Goal: Task Accomplishment & Management: Complete application form

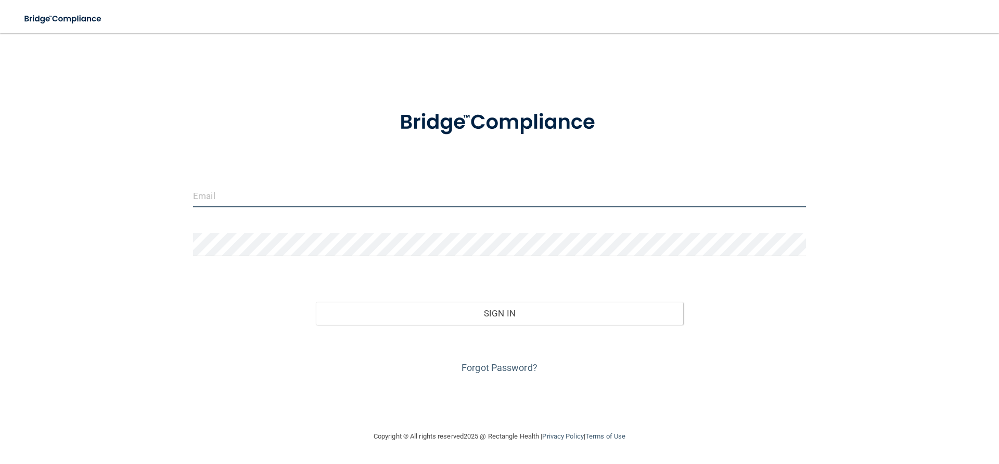
click at [308, 208] on input "email" at bounding box center [499, 195] width 613 height 23
type input "[EMAIL_ADDRESS][DOMAIN_NAME]"
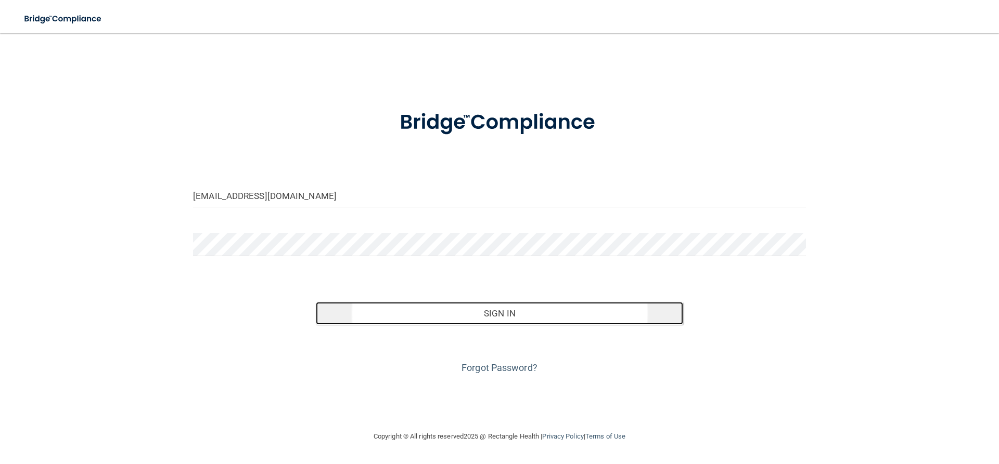
click at [398, 316] on button "Sign In" at bounding box center [500, 313] width 368 height 23
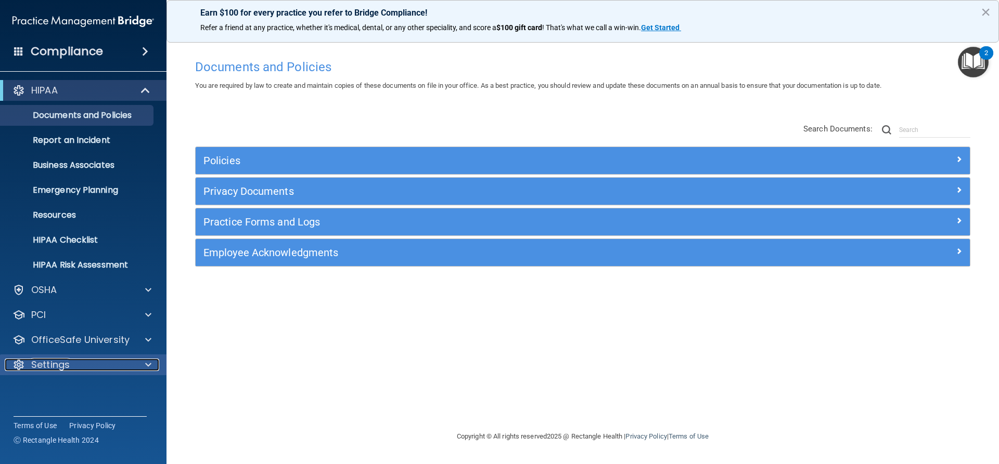
click at [149, 369] on span at bounding box center [148, 365] width 6 height 12
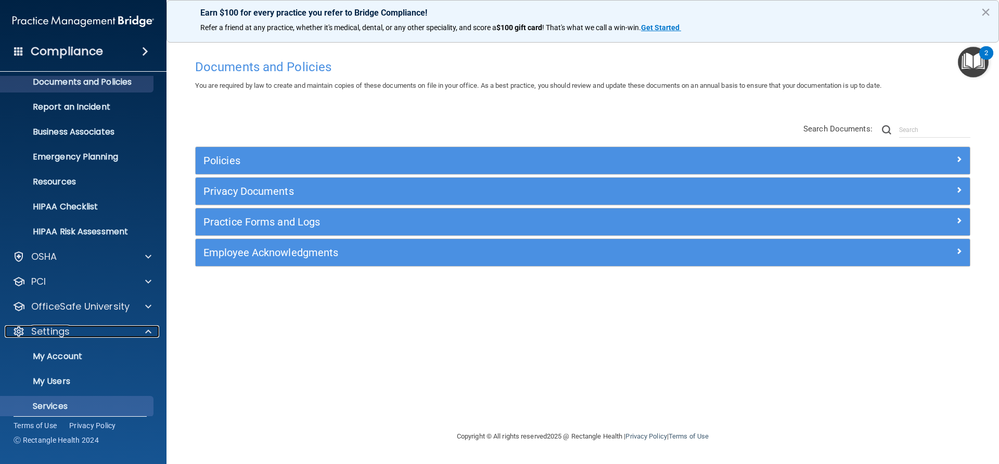
scroll to position [52, 0]
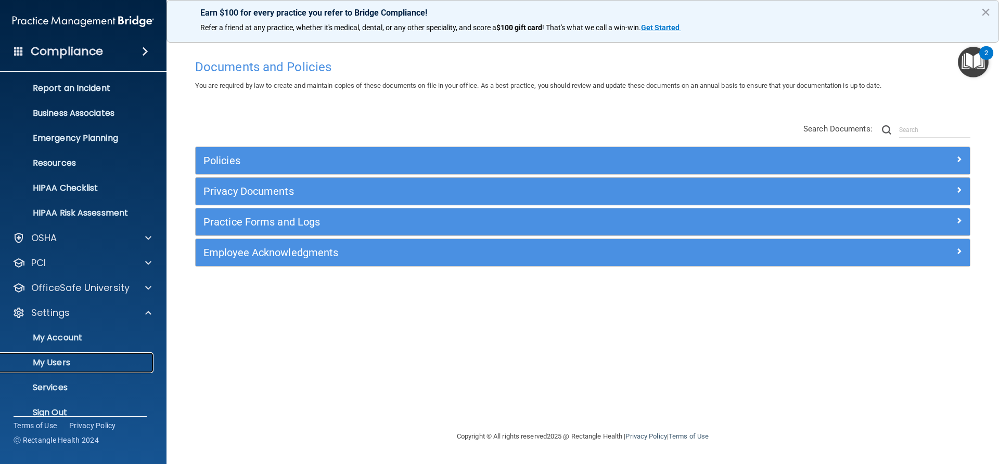
click at [102, 364] on p "My Users" at bounding box center [78, 363] width 142 height 10
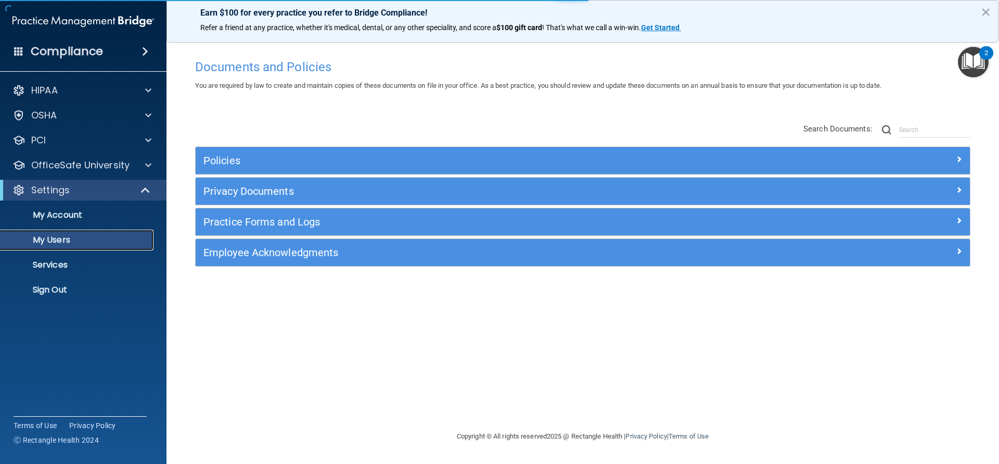
select select "20"
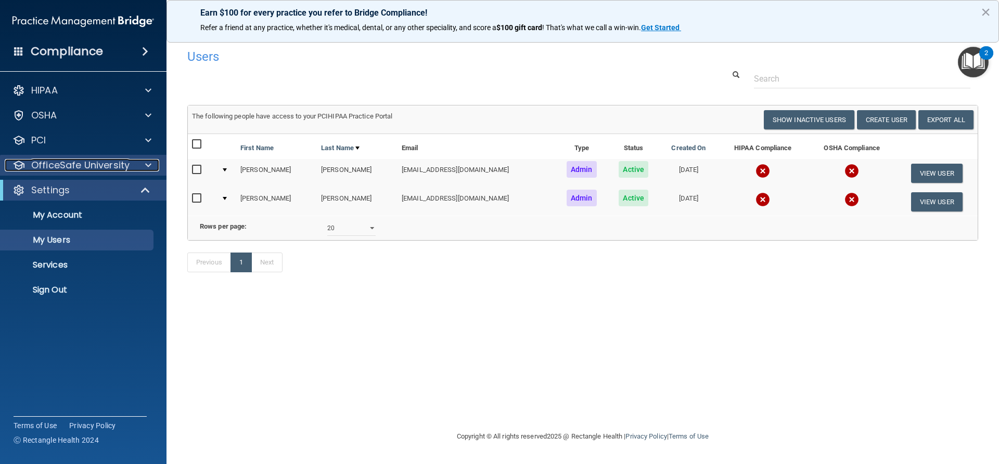
click at [132, 160] on div "OfficeSafe University" at bounding box center [69, 165] width 129 height 12
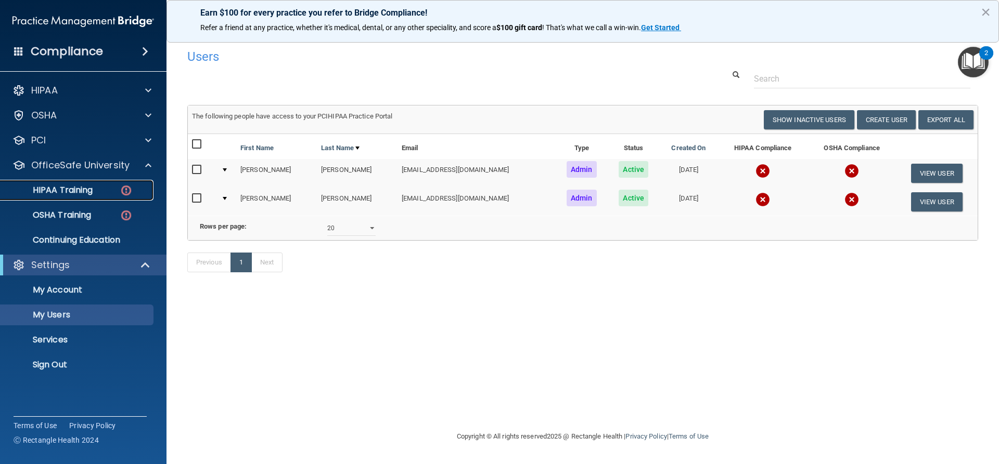
click at [91, 191] on p "HIPAA Training" at bounding box center [50, 190] width 86 height 10
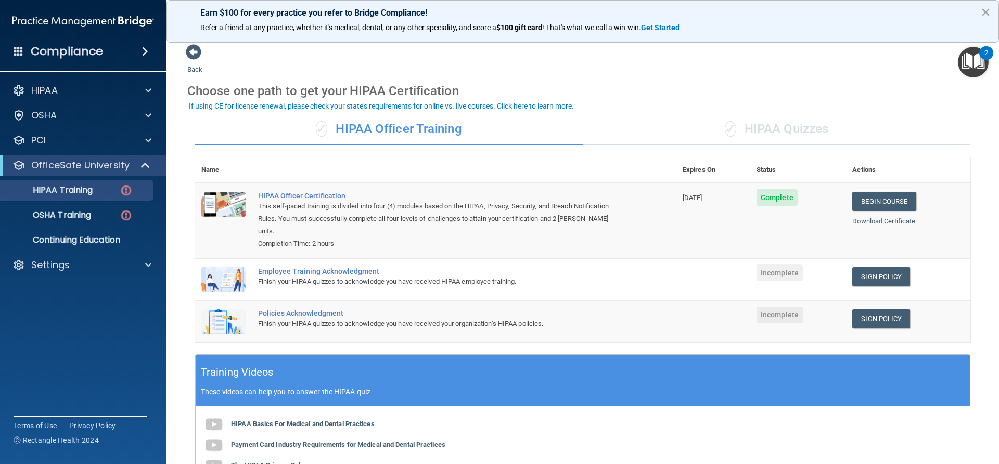
click at [768, 105] on div "Choose one path to get your HIPAA Certification" at bounding box center [582, 91] width 791 height 30
click at [754, 129] on div "✓ HIPAA Quizzes" at bounding box center [775, 129] width 387 height 31
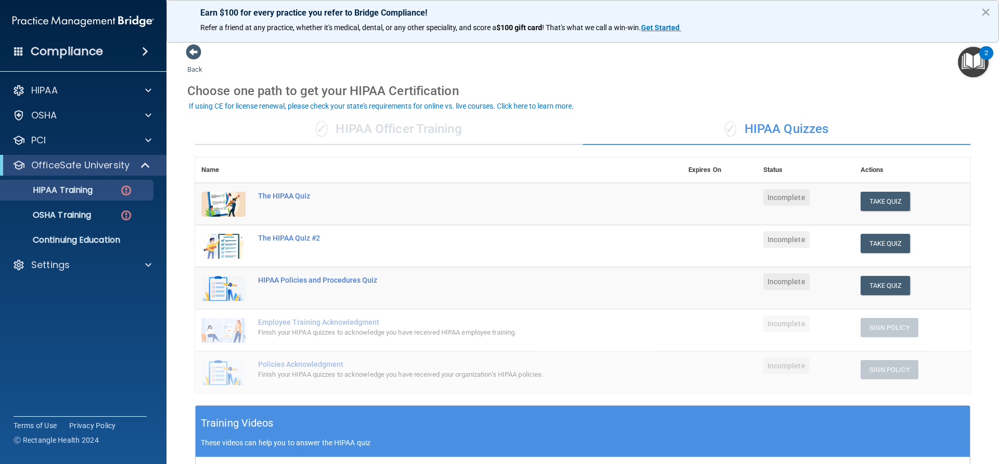
click at [395, 124] on div "✓ HIPAA Officer Training" at bounding box center [388, 129] width 387 height 31
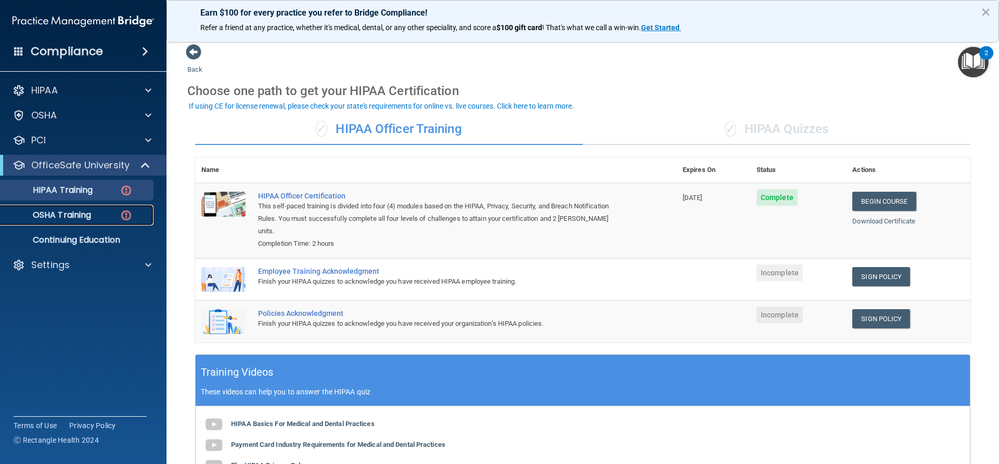
drag, startPoint x: 122, startPoint y: 212, endPoint x: 253, endPoint y: 214, distance: 131.6
click at [122, 212] on img at bounding box center [126, 215] width 13 height 13
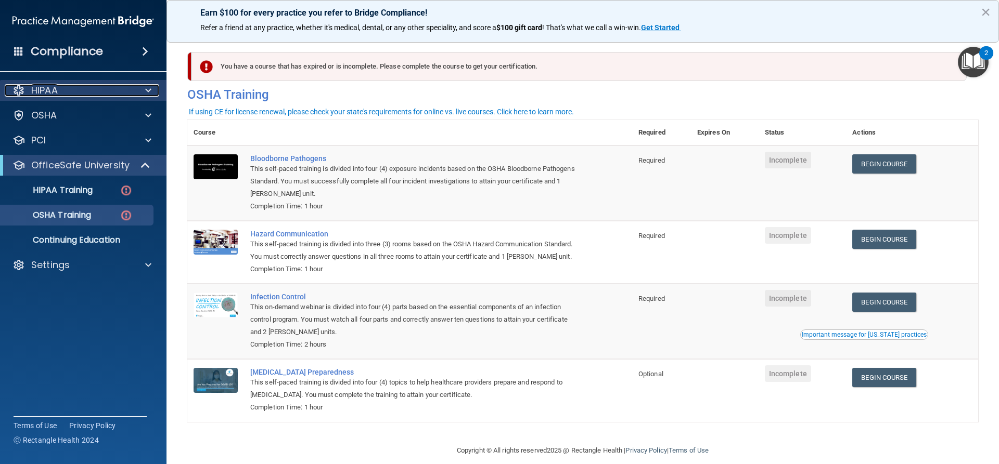
click at [128, 94] on div "HIPAA" at bounding box center [69, 90] width 129 height 12
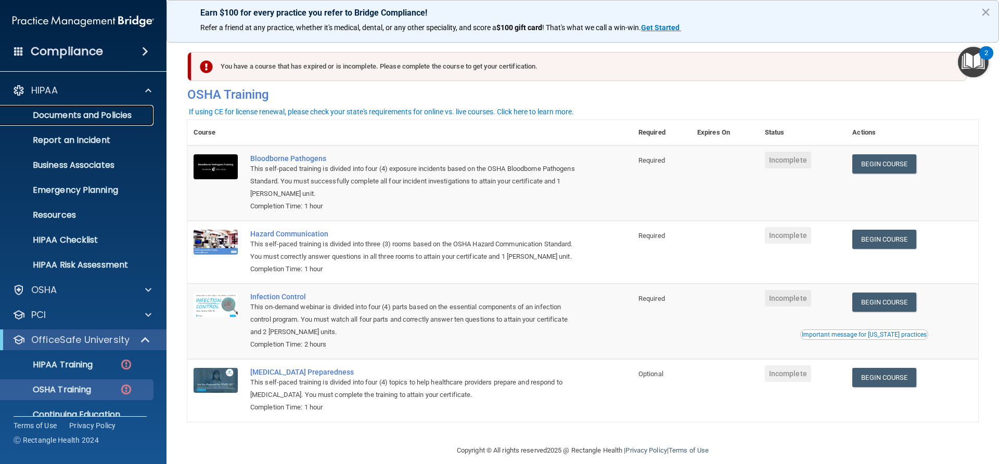
click at [74, 119] on p "Documents and Policies" at bounding box center [78, 115] width 142 height 10
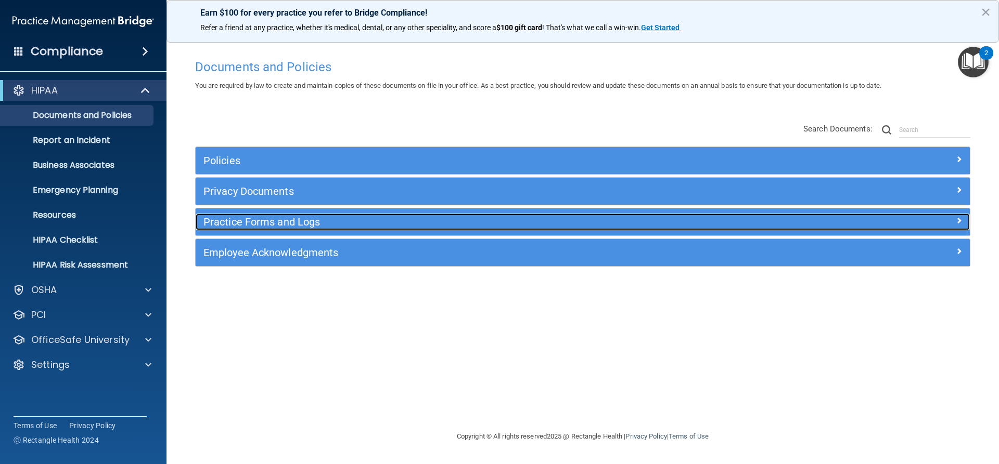
click at [289, 224] on h5 "Practice Forms and Logs" at bounding box center [485, 221] width 565 height 11
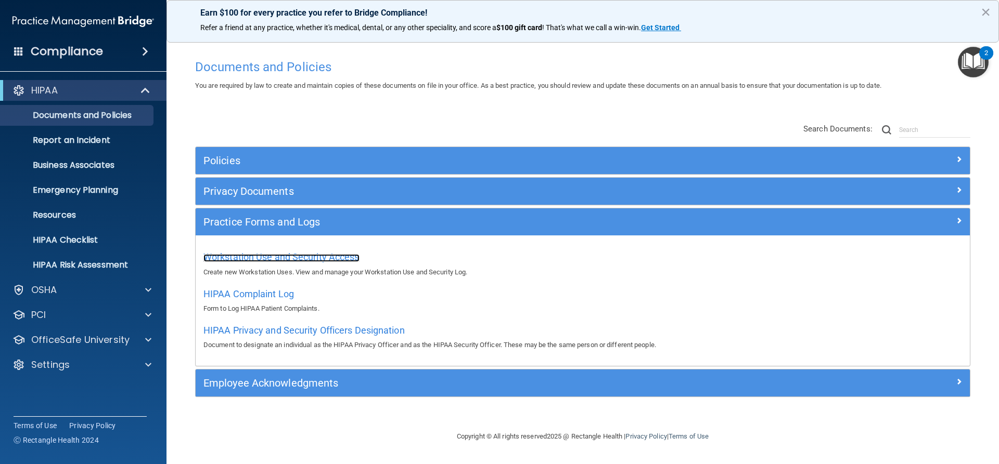
click at [240, 256] on span "Workstation Use and Security Access" at bounding box center [281, 257] width 156 height 11
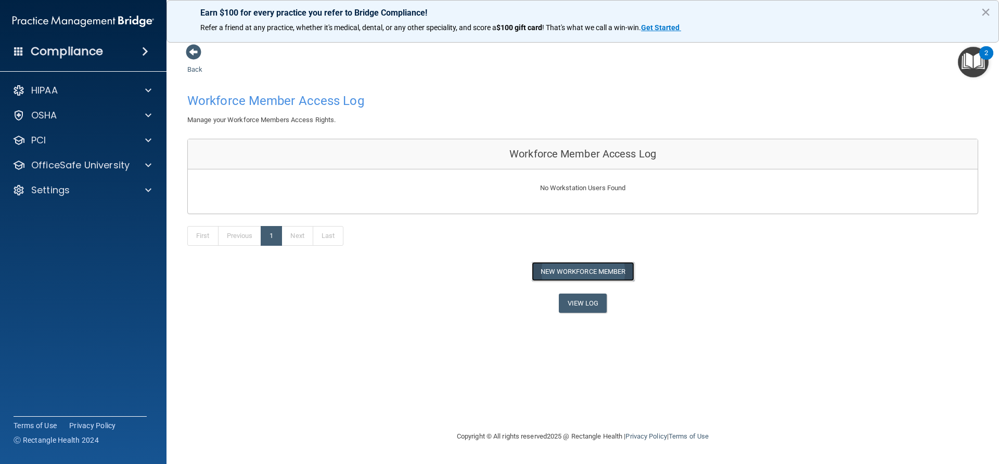
click at [543, 274] on button "New Workforce Member" at bounding box center [583, 271] width 102 height 19
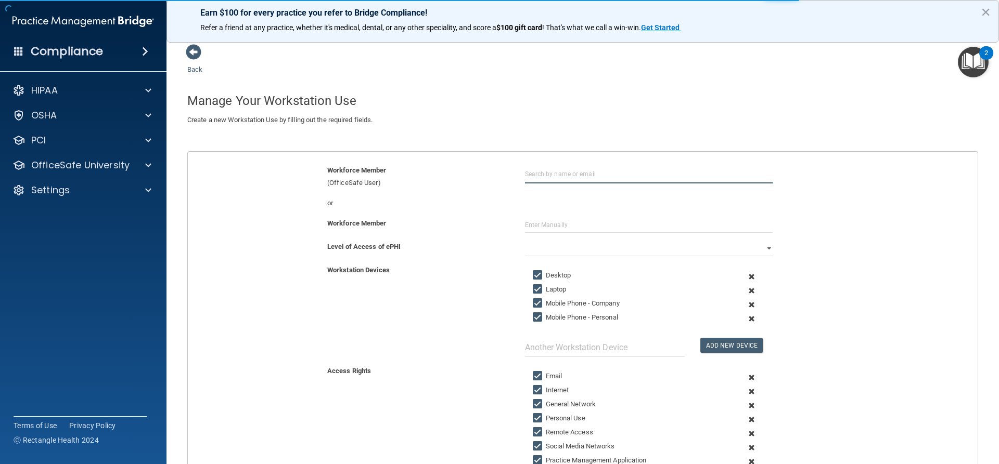
click at [532, 172] on input "text" at bounding box center [649, 173] width 248 height 19
click at [551, 200] on div "or" at bounding box center [582, 203] width 805 height 12
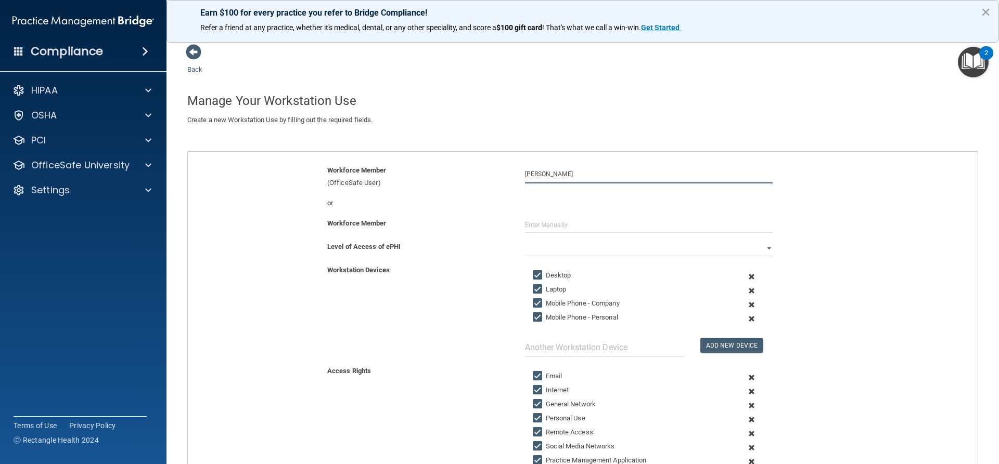
click at [544, 174] on input "[PERSON_NAME]" at bounding box center [649, 173] width 248 height 19
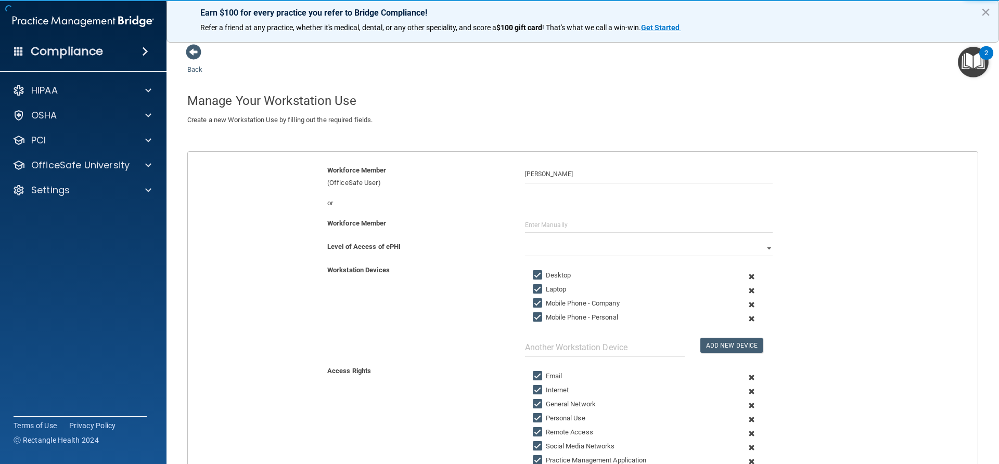
click at [641, 210] on div "or" at bounding box center [582, 207] width 805 height 20
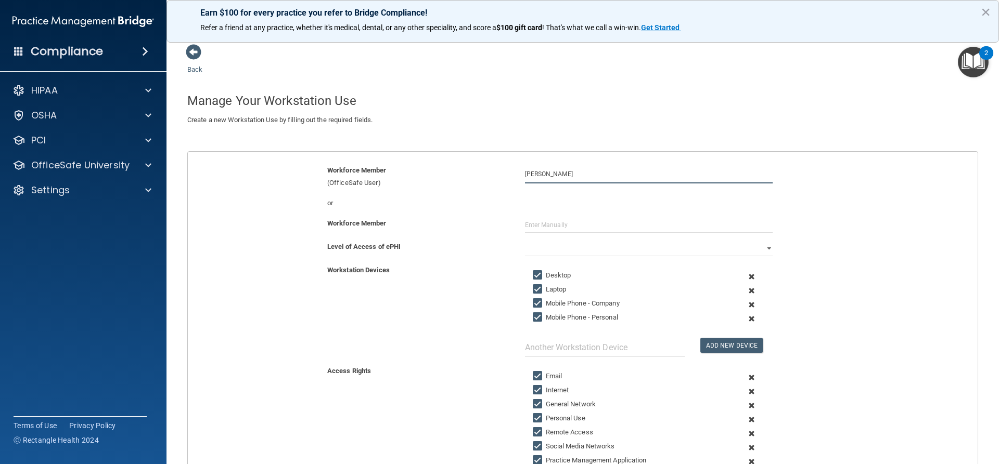
click at [555, 174] on input "[PERSON_NAME]" at bounding box center [649, 173] width 248 height 19
type input "E"
click at [572, 209] on div "[EMAIL_ADDRESS][DOMAIN_NAME]" at bounding box center [582, 213] width 90 height 18
type input "[PERSON_NAME]"
click at [545, 248] on select "Full Limited None" at bounding box center [649, 249] width 248 height 16
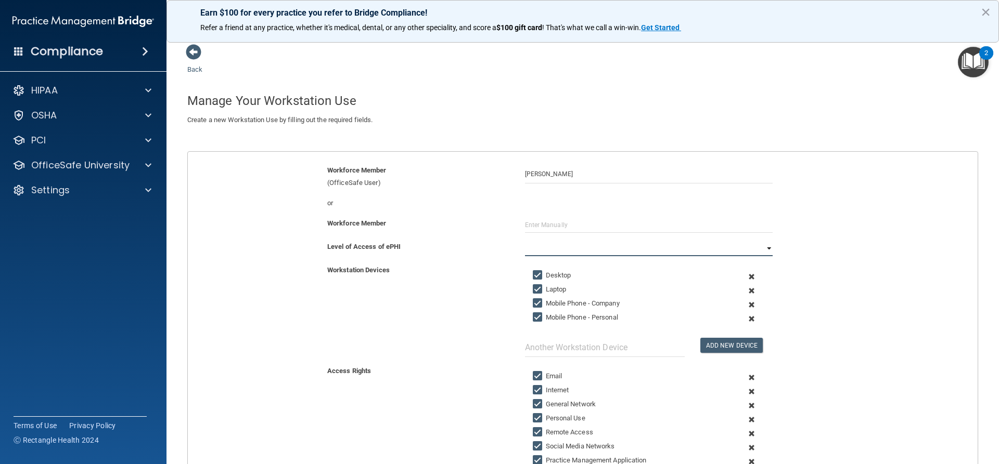
select select "0"
click at [525, 241] on select "Full Limited None" at bounding box center [649, 249] width 248 height 16
click at [745, 290] on span at bounding box center [751, 291] width 25 height 14
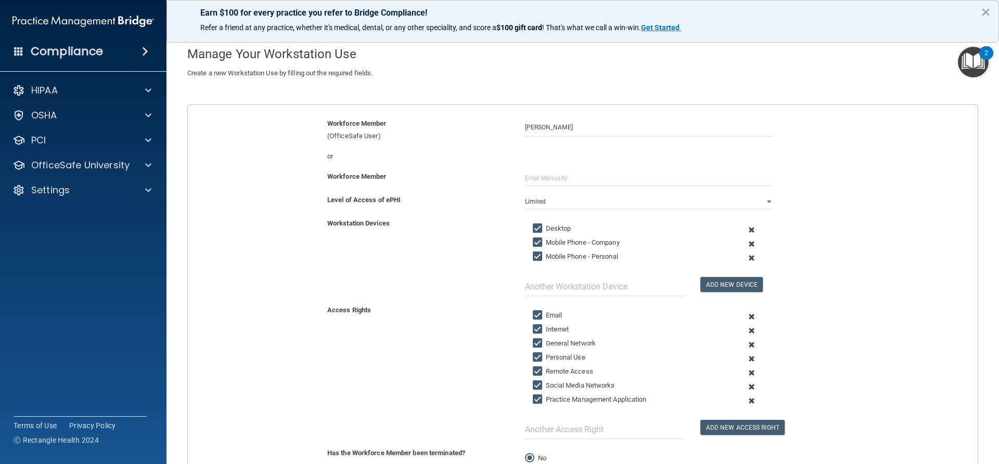
scroll to position [104, 0]
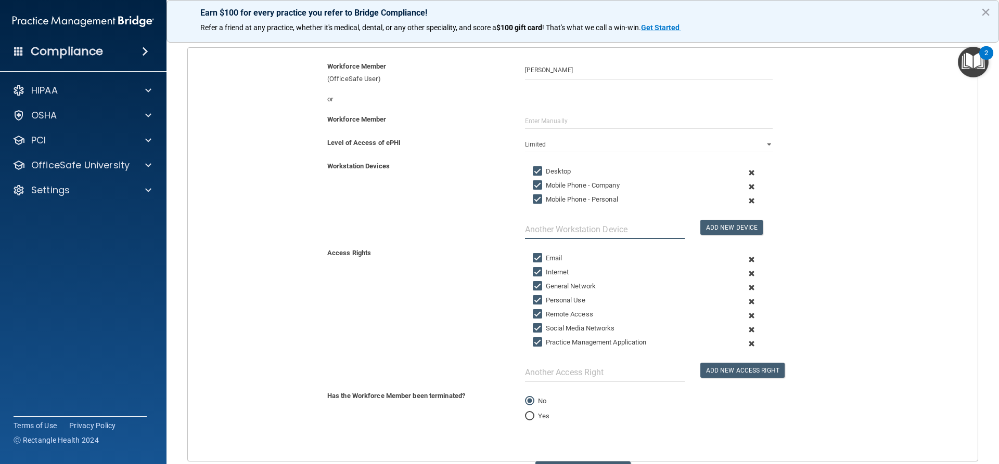
click at [556, 232] on input "text" at bounding box center [605, 229] width 160 height 19
type input "Ipad"
click at [717, 227] on button "Add New Device" at bounding box center [731, 227] width 62 height 15
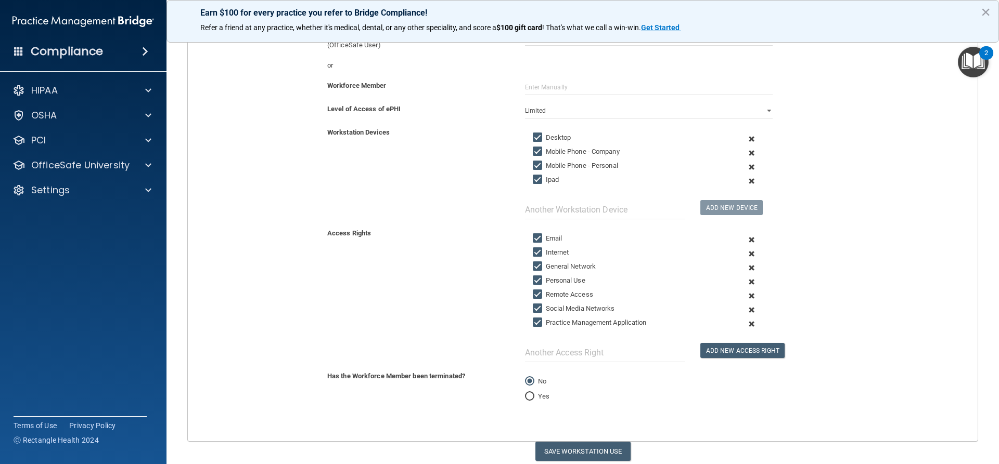
scroll to position [156, 0]
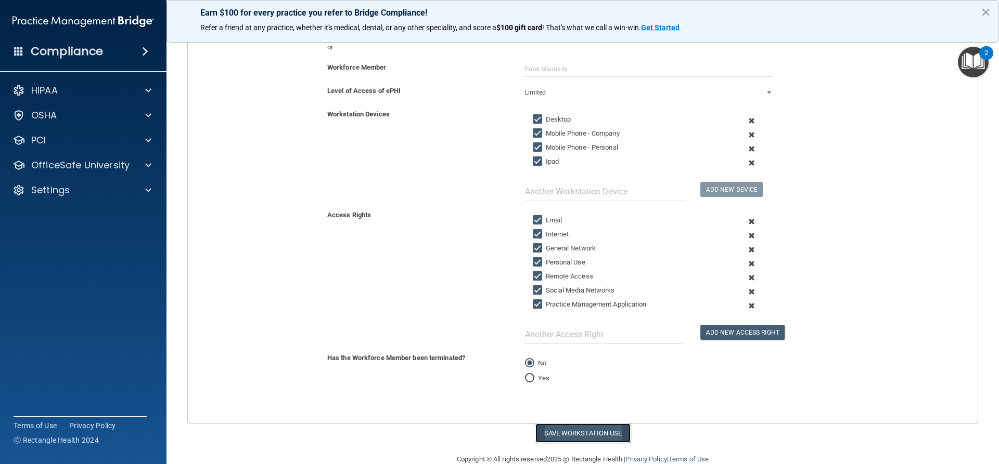
click at [587, 437] on button "Save Workstation Use" at bounding box center [582, 433] width 95 height 19
select select "? string:Full ?"
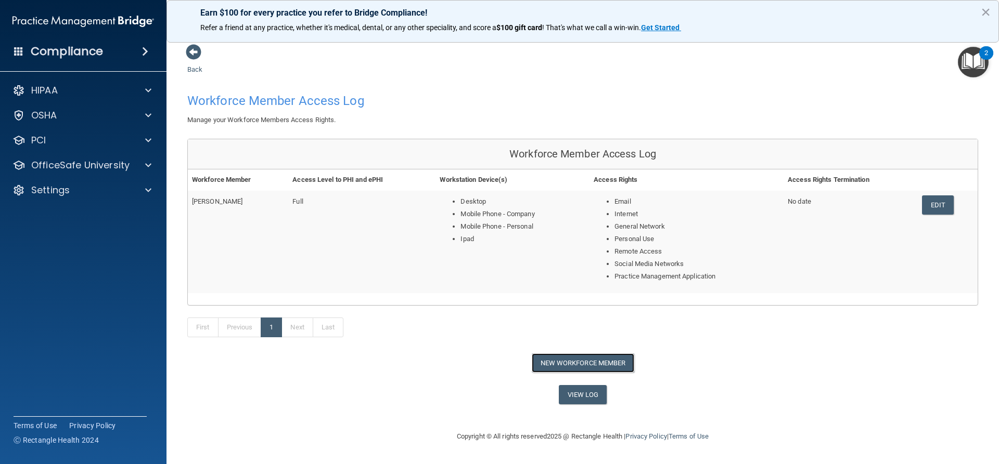
click at [573, 364] on button "New Workforce Member" at bounding box center [583, 363] width 102 height 19
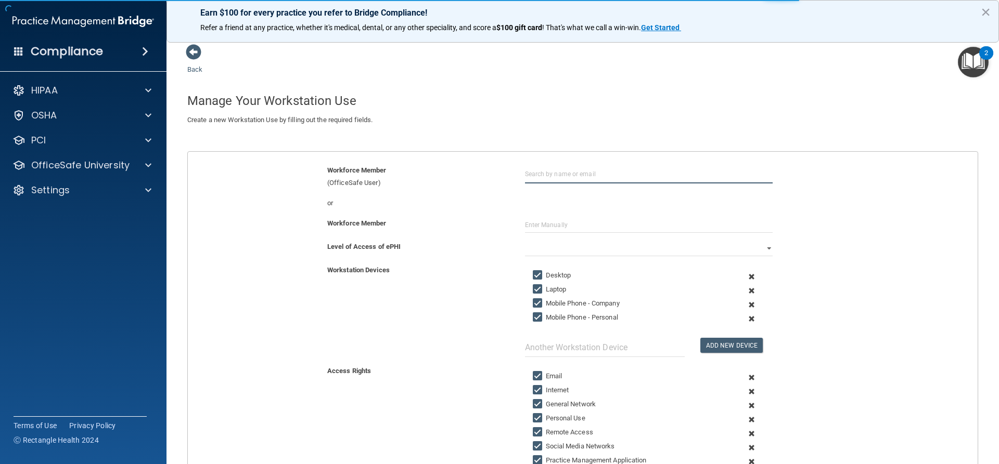
click at [540, 175] on input "text" at bounding box center [649, 173] width 248 height 19
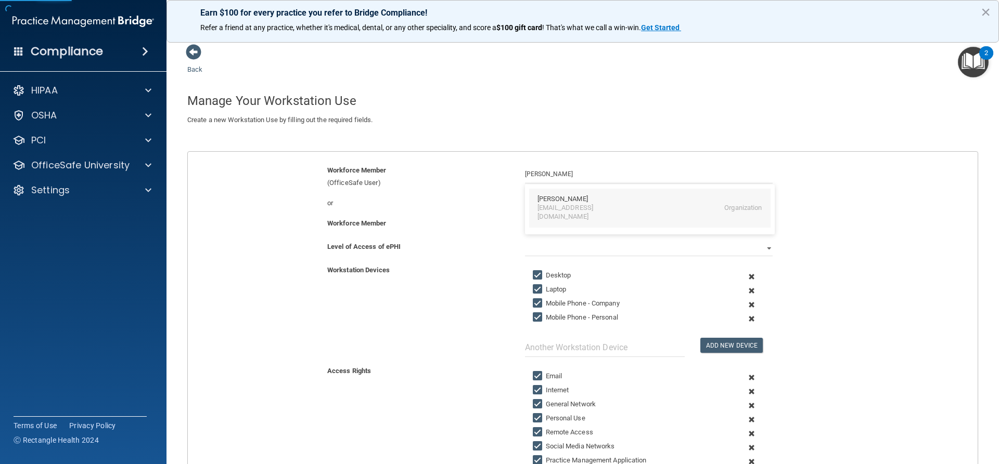
click at [540, 206] on div "[EMAIL_ADDRESS][DOMAIN_NAME]" at bounding box center [582, 213] width 90 height 18
type input "[PERSON_NAME]"
click at [744, 289] on span at bounding box center [751, 291] width 25 height 14
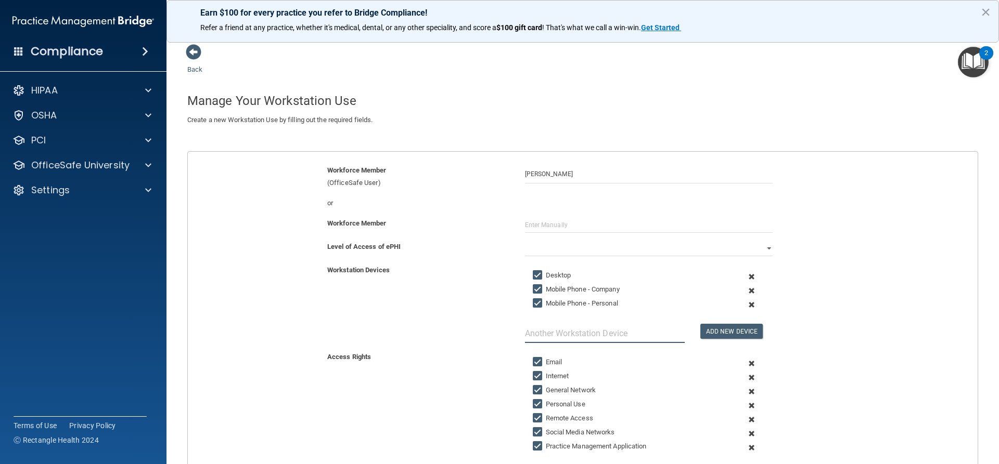
click at [569, 333] on input "text" at bounding box center [605, 333] width 160 height 19
type input "iPad"
click at [726, 330] on button "Add New Device" at bounding box center [731, 331] width 62 height 15
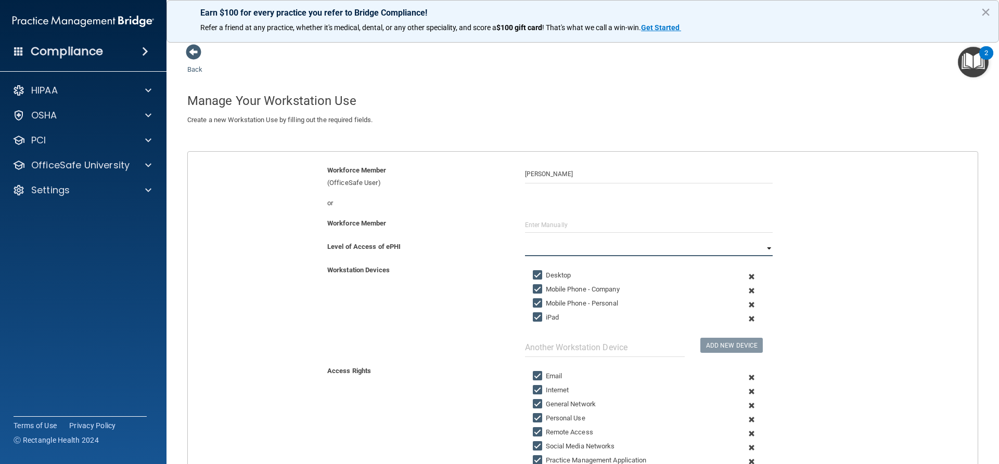
click at [541, 247] on select "Full Limited None" at bounding box center [649, 249] width 248 height 16
click at [525, 241] on select "Full Limited None" at bounding box center [649, 249] width 248 height 16
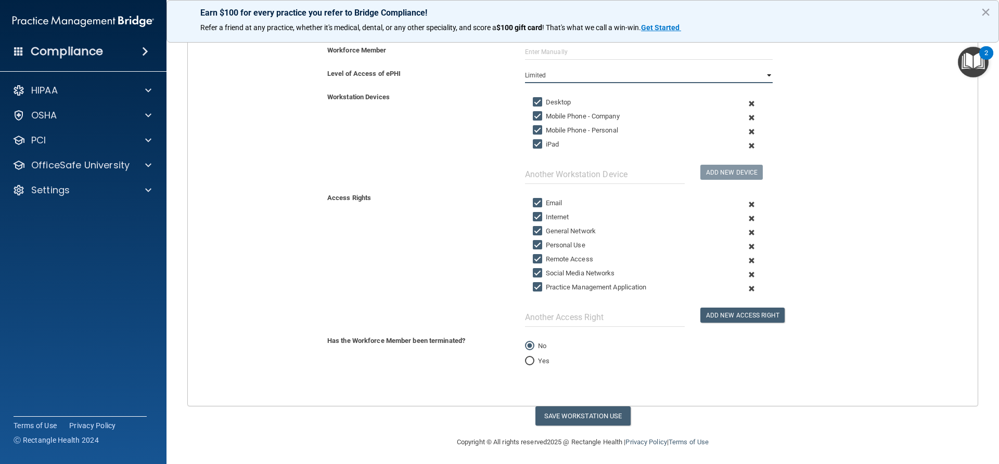
scroll to position [176, 0]
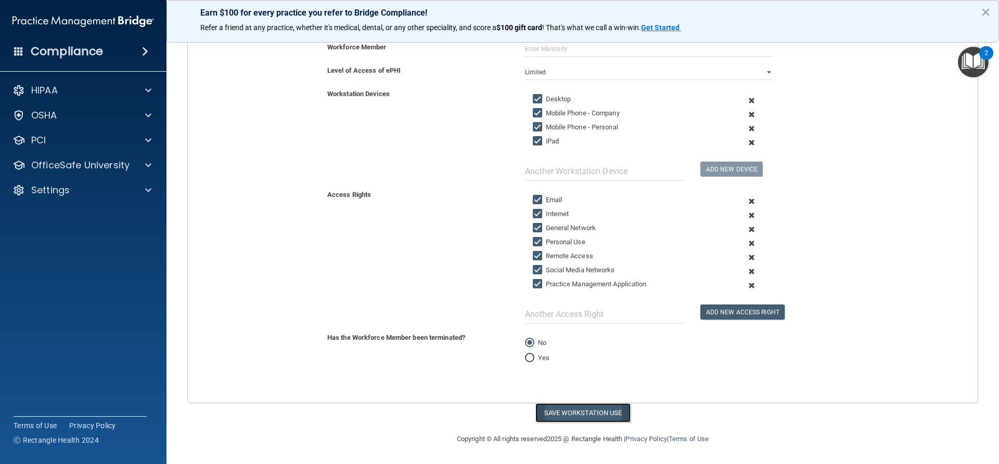
click at [577, 413] on button "Save Workstation Use" at bounding box center [582, 413] width 95 height 19
select select "? string:Full ?"
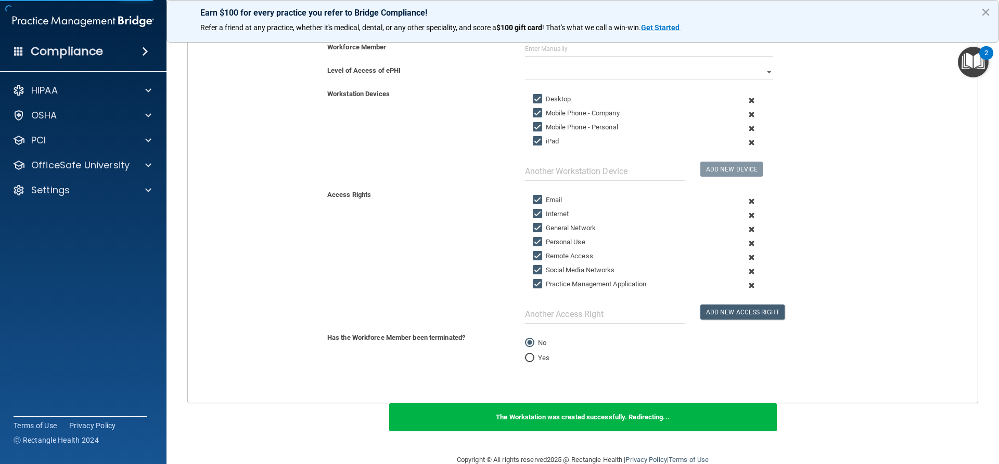
scroll to position [63, 0]
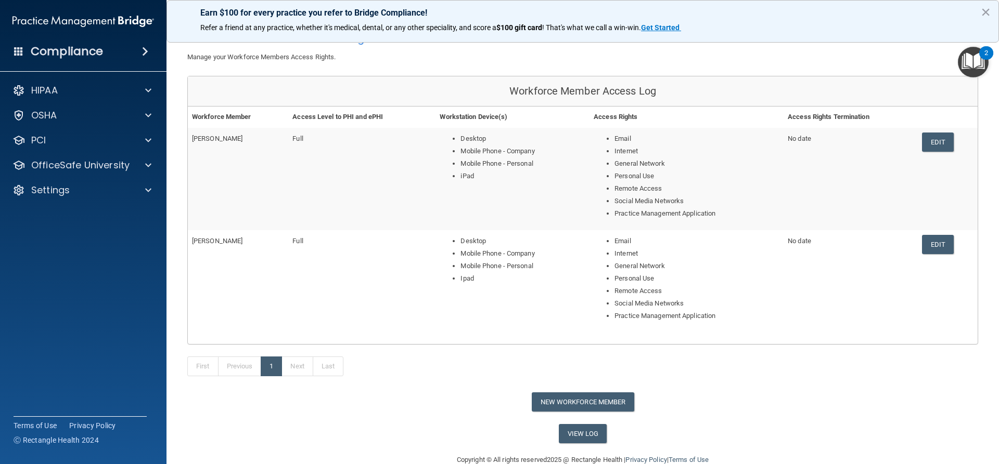
click at [142, 76] on div "HIPAA Documents and Policies Report an Incident Business Associates Emergency P…" at bounding box center [83, 142] width 167 height 133
click at [134, 86] on div at bounding box center [147, 90] width 26 height 12
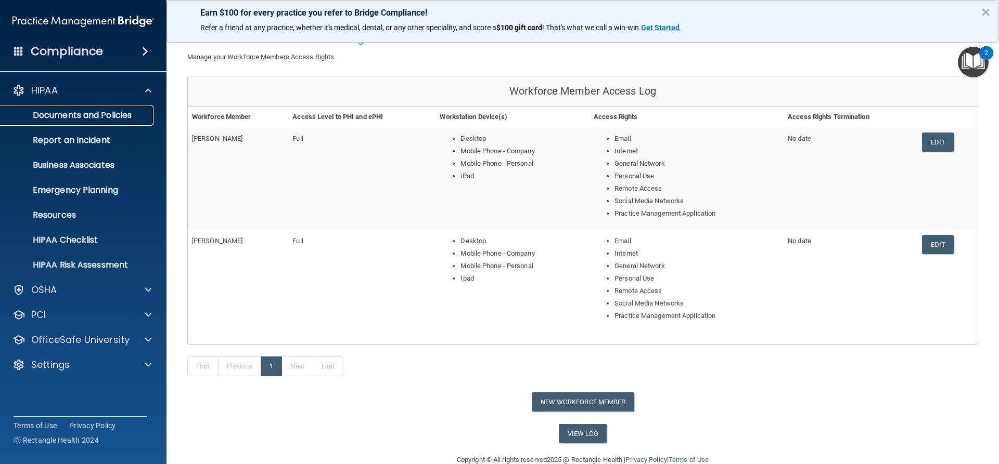
click at [110, 113] on p "Documents and Policies" at bounding box center [78, 115] width 142 height 10
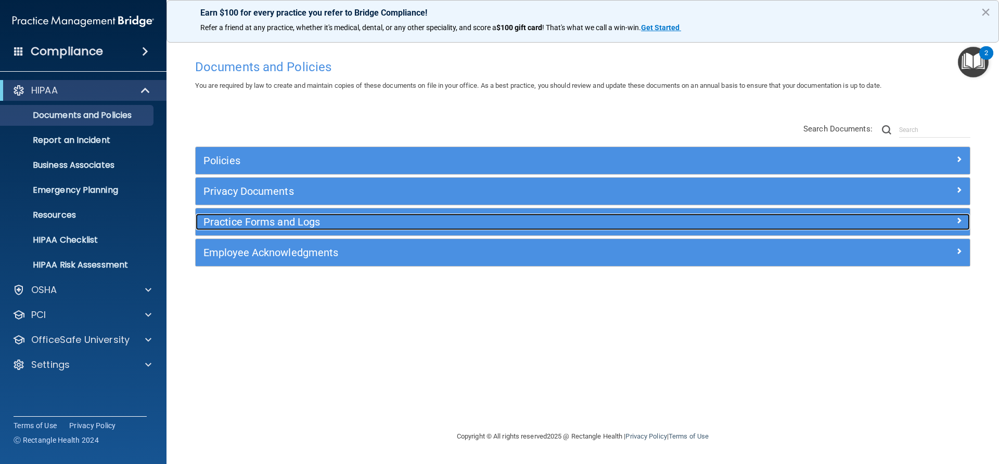
click at [242, 221] on h5 "Practice Forms and Logs" at bounding box center [485, 221] width 565 height 11
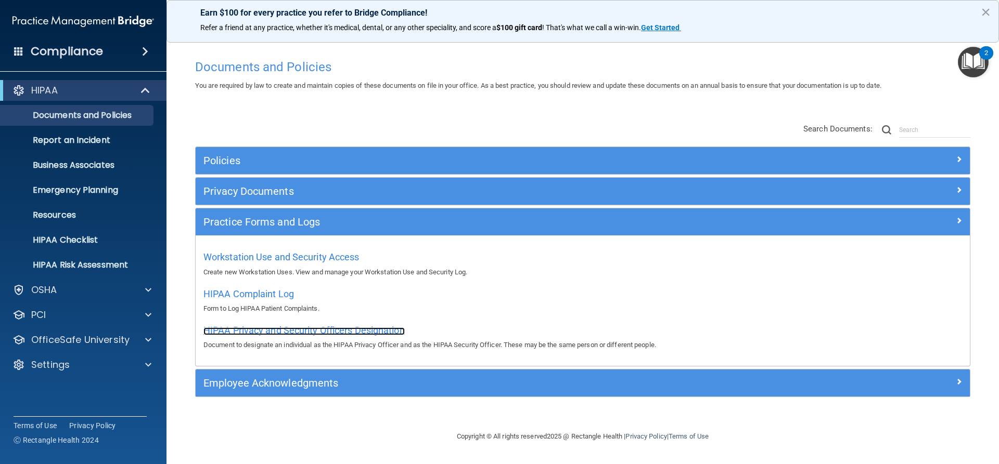
click at [239, 328] on span "HIPAA Privacy and Security Officers Designation" at bounding box center [303, 330] width 201 height 11
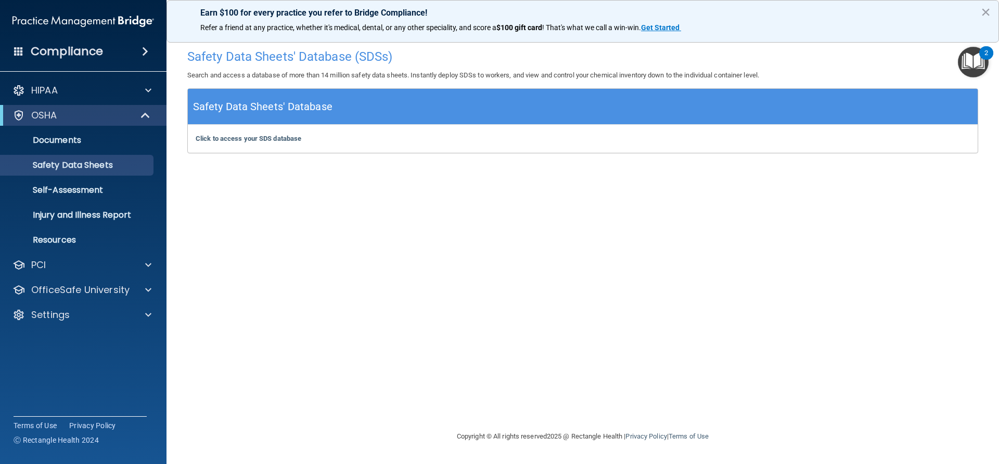
click at [279, 143] on div "Click to access your SDS database Click to access your SDS database" at bounding box center [582, 139] width 789 height 28
click at [281, 139] on b "Click to access your SDS database" at bounding box center [249, 139] width 106 height 8
click at [113, 191] on p "Self-Assessment" at bounding box center [78, 190] width 142 height 10
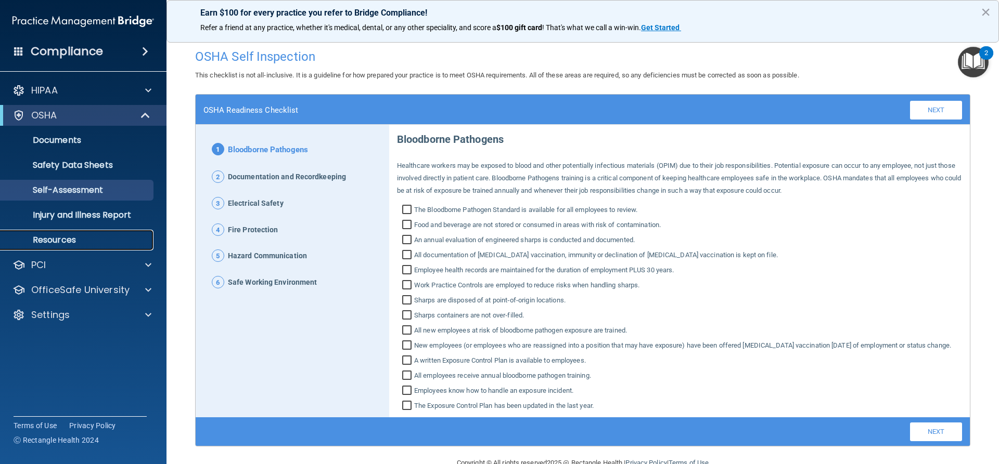
click at [122, 249] on link "Resources" at bounding box center [72, 240] width 164 height 21
